Goal: Information Seeking & Learning: Learn about a topic

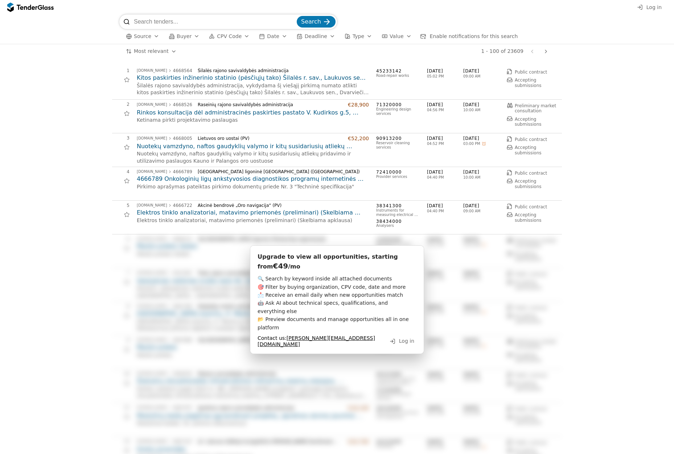
click at [140, 37] on span "Source" at bounding box center [142, 36] width 17 height 6
click at [195, 37] on button "Buyer" at bounding box center [184, 36] width 37 height 9
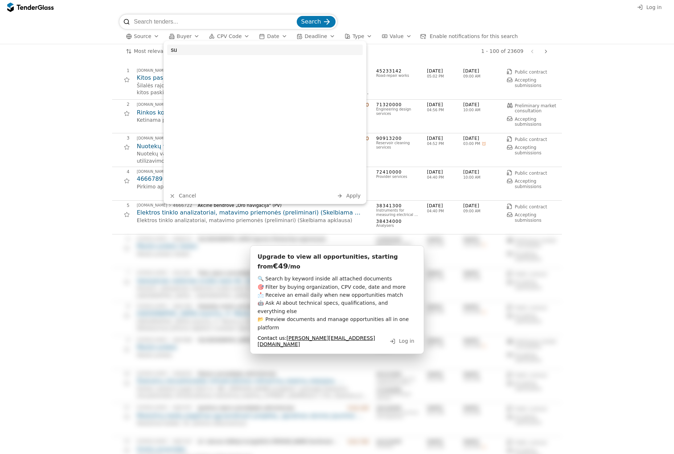
type input "sus"
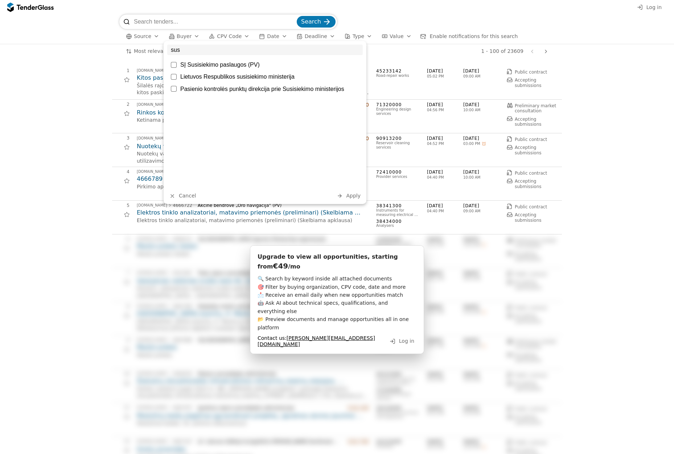
click at [356, 50] on input "sus" at bounding box center [264, 50] width 195 height 11
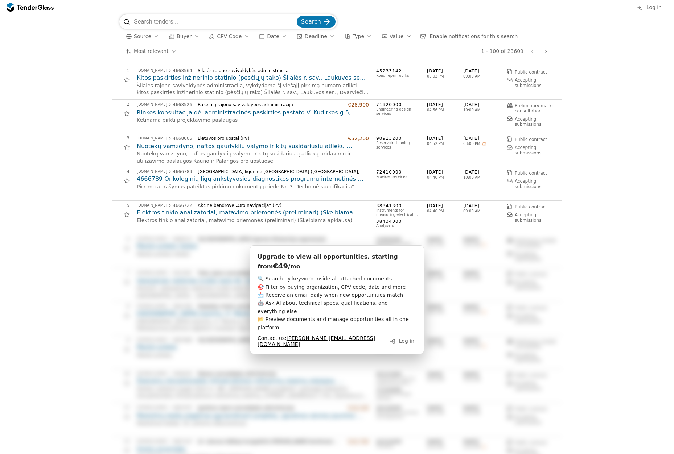
click at [223, 33] on span "CPV Code" at bounding box center [229, 36] width 25 height 6
click at [267, 36] on span "Date" at bounding box center [273, 36] width 12 height 6
click at [305, 35] on span "Deadline" at bounding box center [316, 36] width 22 height 6
click at [352, 37] on span "Type" at bounding box center [358, 36] width 12 height 6
click at [389, 33] on span "Value" at bounding box center [396, 36] width 14 height 6
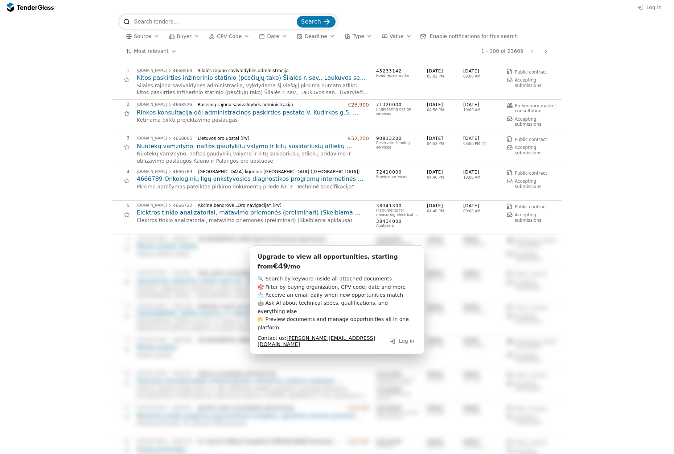
click at [430, 38] on span "Enable notifications for this search" at bounding box center [474, 36] width 88 height 6
